Goal: Information Seeking & Learning: Learn about a topic

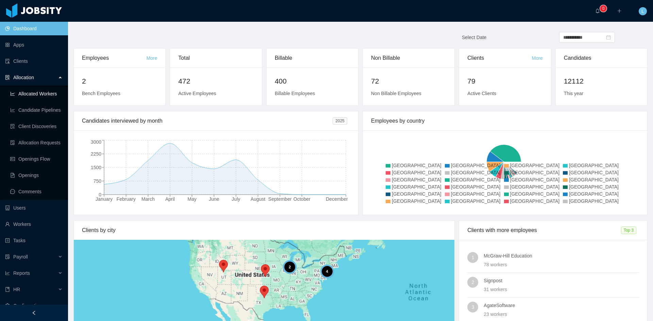
click at [37, 95] on link "Allocated Workers" at bounding box center [36, 94] width 52 height 14
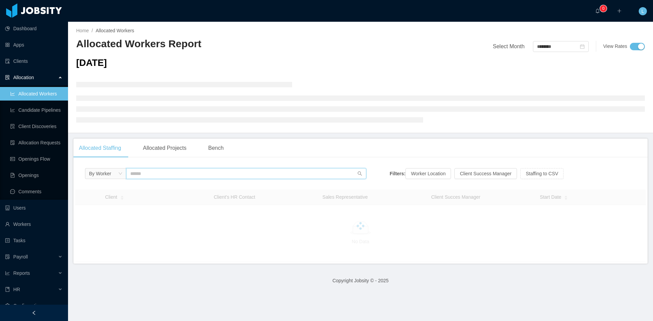
click at [178, 171] on input "text" at bounding box center [246, 173] width 240 height 11
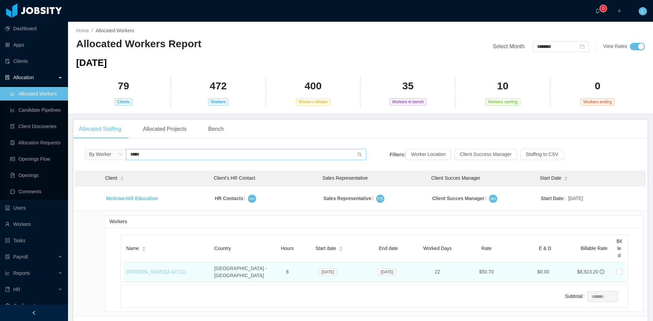
type input "*****"
click at [172, 270] on link "[PERSON_NAME] (J- 42711 )" at bounding box center [156, 271] width 60 height 5
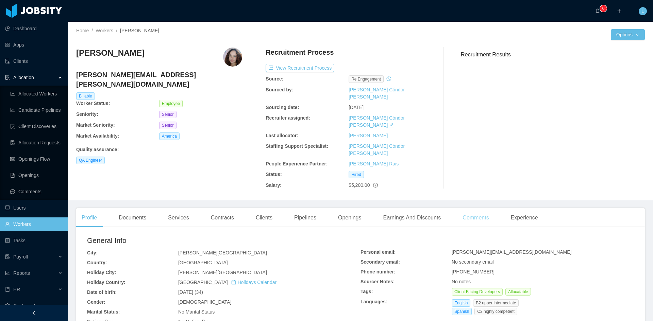
click at [480, 208] on div "Comments" at bounding box center [475, 217] width 37 height 19
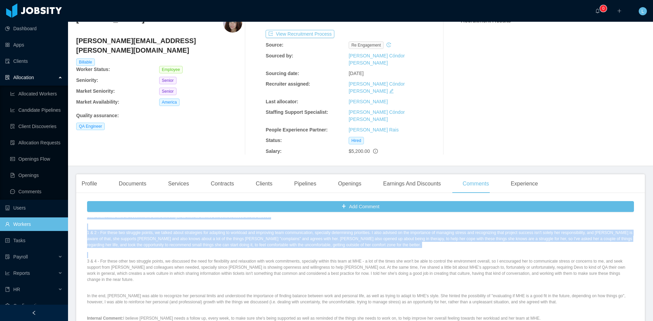
scroll to position [306, 0]
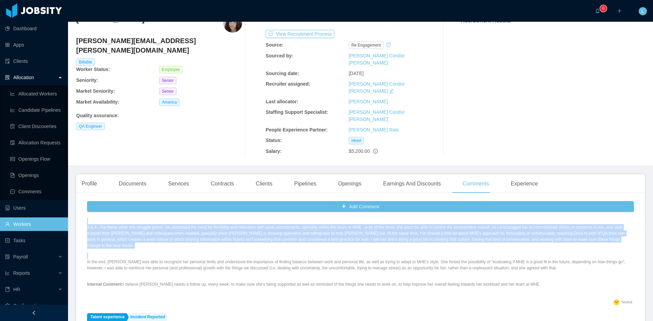
drag, startPoint x: 87, startPoint y: 246, endPoint x: 547, endPoint y: 239, distance: 460.2
click at [547, 239] on div "Comment: I connected with [PERSON_NAME] [DATE], because [DATE] (29th) she was a…" at bounding box center [360, 119] width 547 height 357
copy div "I connected with [PERSON_NAME] [DATE], because [DATE] (29th) she was at the hos…"
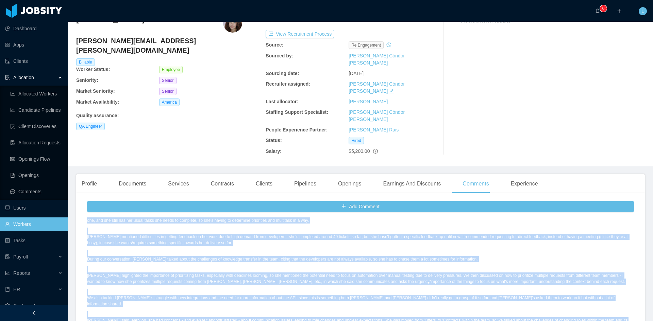
scroll to position [0, 0]
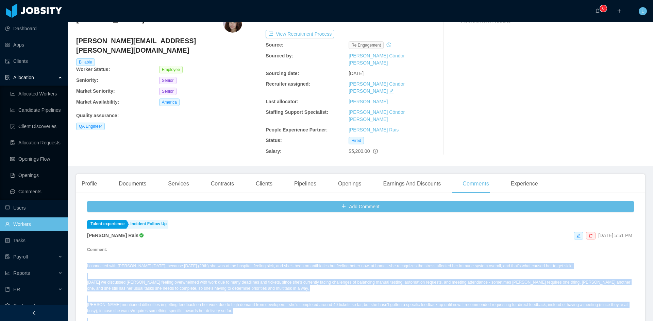
click at [356, 280] on p "[DATE] we discussed [PERSON_NAME] feeling overwhelmed with work due to many dea…" at bounding box center [360, 286] width 547 height 12
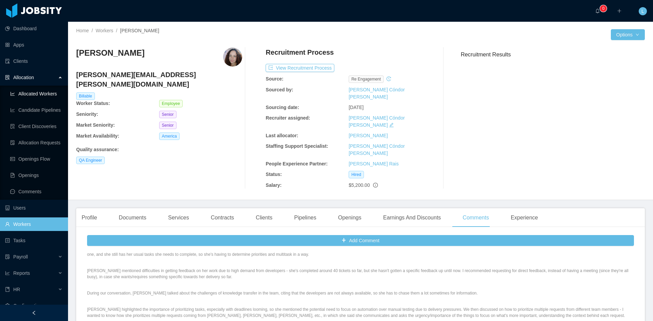
click at [48, 97] on link "Allocated Workers" at bounding box center [36, 94] width 52 height 14
click at [35, 92] on link "Allocated Workers" at bounding box center [36, 94] width 52 height 14
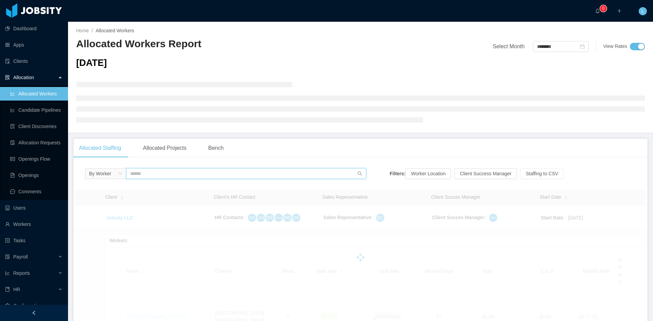
click at [211, 179] on input "text" at bounding box center [246, 173] width 240 height 11
click at [206, 174] on input "text" at bounding box center [246, 173] width 240 height 11
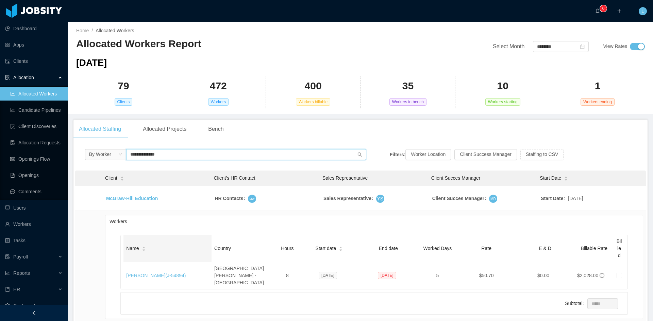
scroll to position [34, 0]
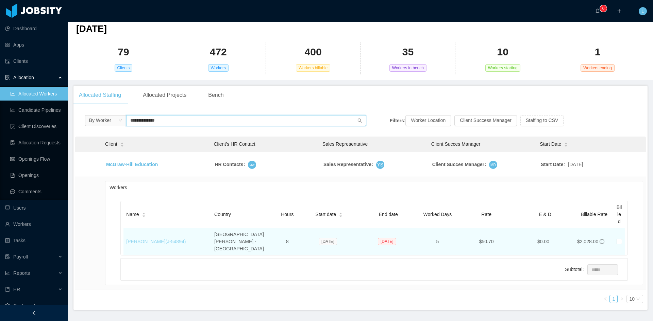
type input "**********"
click at [160, 239] on link "[PERSON_NAME] (J- 54894 )" at bounding box center [156, 241] width 60 height 5
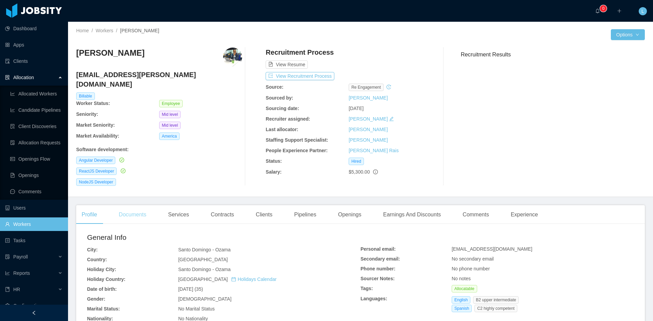
click at [149, 206] on div "Documents" at bounding box center [132, 214] width 38 height 19
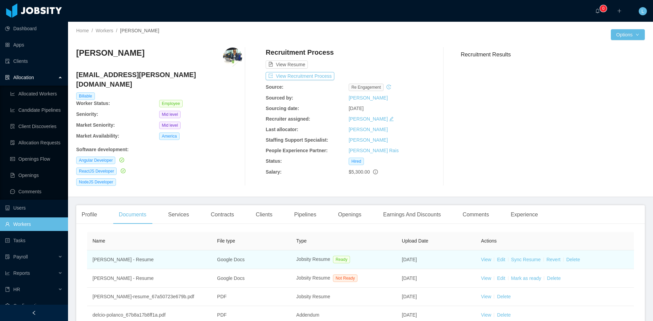
scroll to position [68, 0]
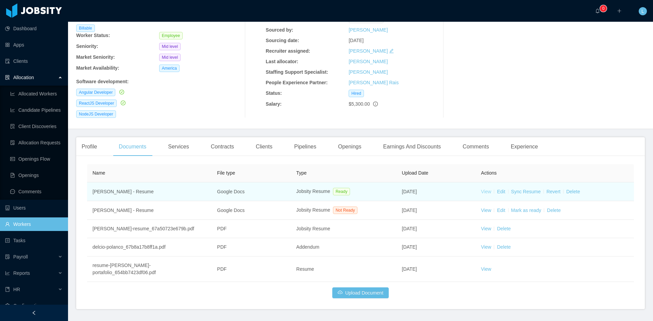
click at [481, 189] on link "View" at bounding box center [486, 191] width 10 height 5
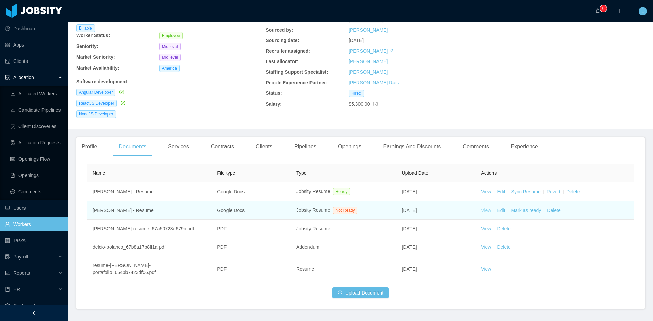
click at [482, 208] on link "View" at bounding box center [486, 210] width 10 height 5
